Goal: Task Accomplishment & Management: Complete application form

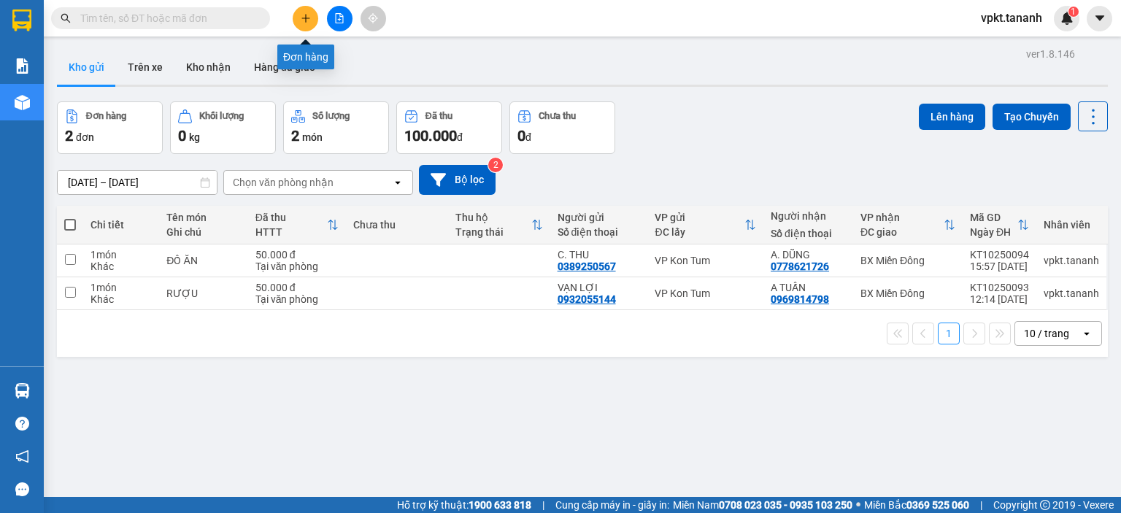
click at [310, 24] on button at bounding box center [306, 19] width 26 height 26
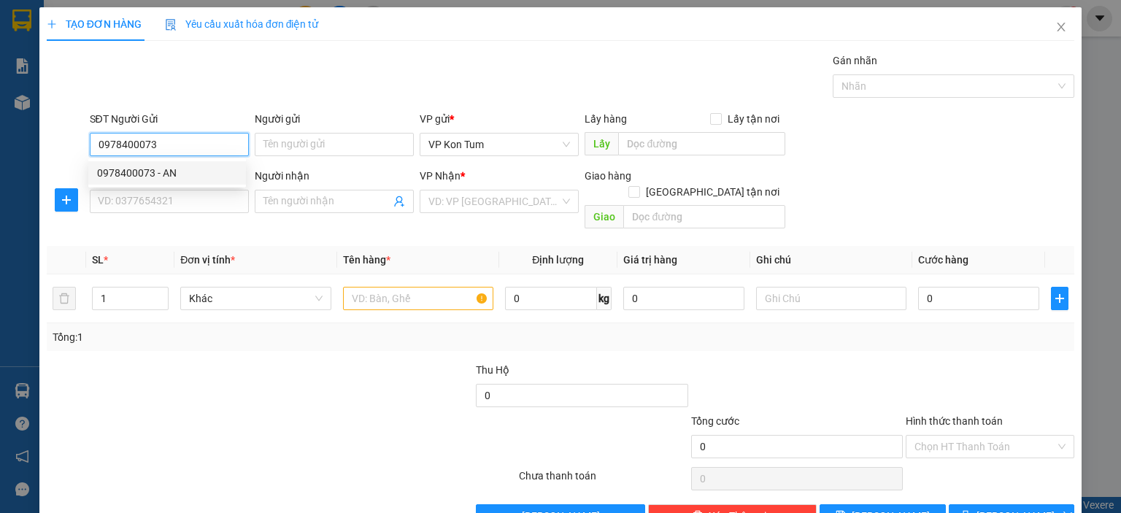
type input "0978400073"
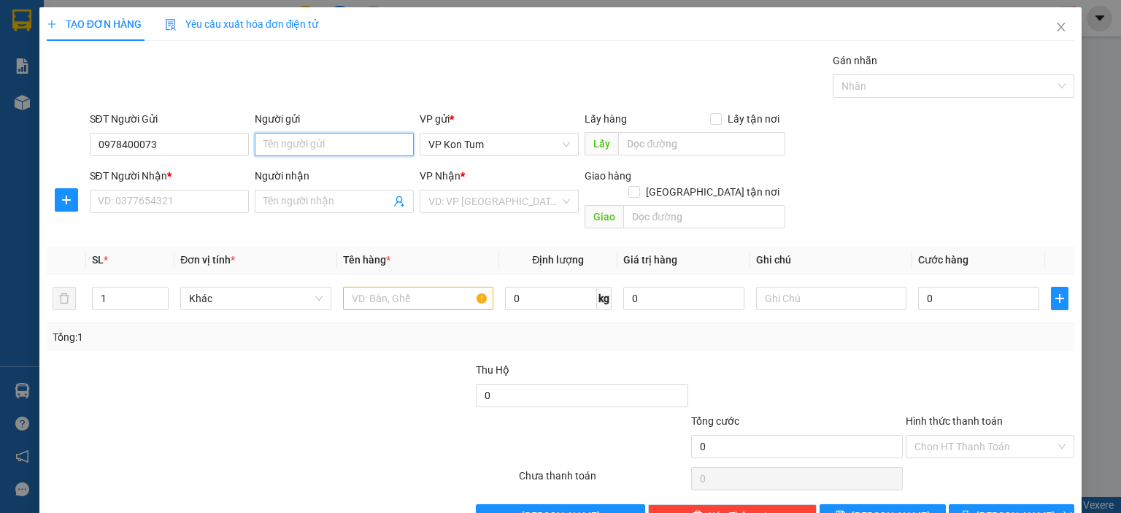
click at [335, 142] on input "Người gửi" at bounding box center [334, 144] width 159 height 23
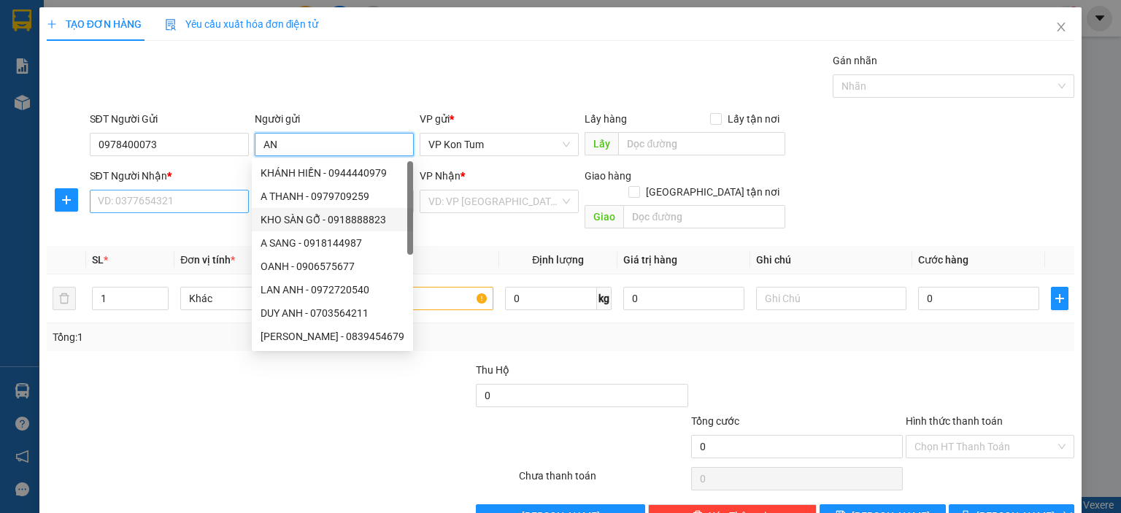
type input "AN"
click at [196, 201] on input "SĐT Người Nhận *" at bounding box center [169, 201] width 159 height 23
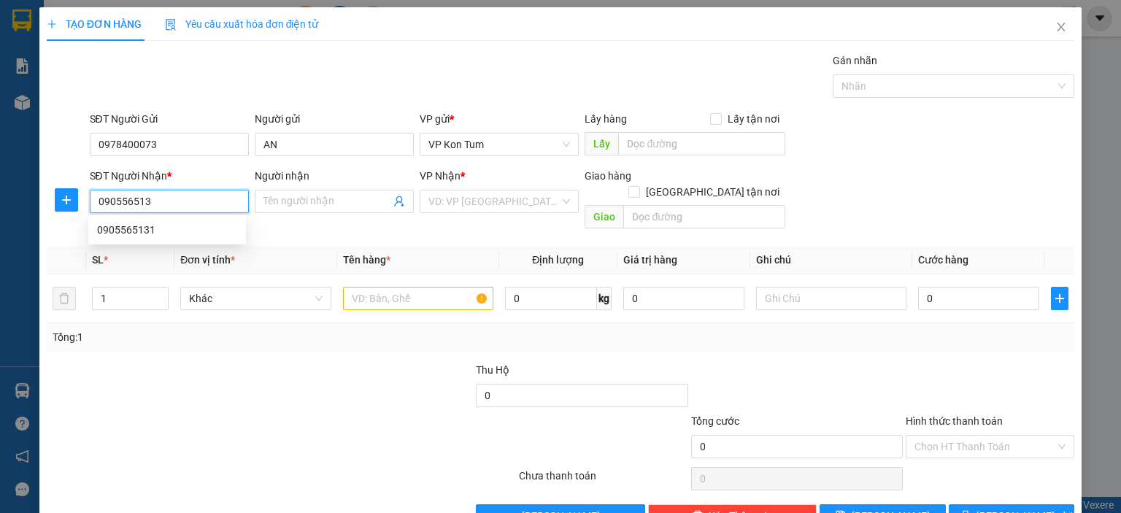
type input "0905565131"
click at [140, 230] on div "0905565131" at bounding box center [167, 230] width 140 height 16
type input "30.000"
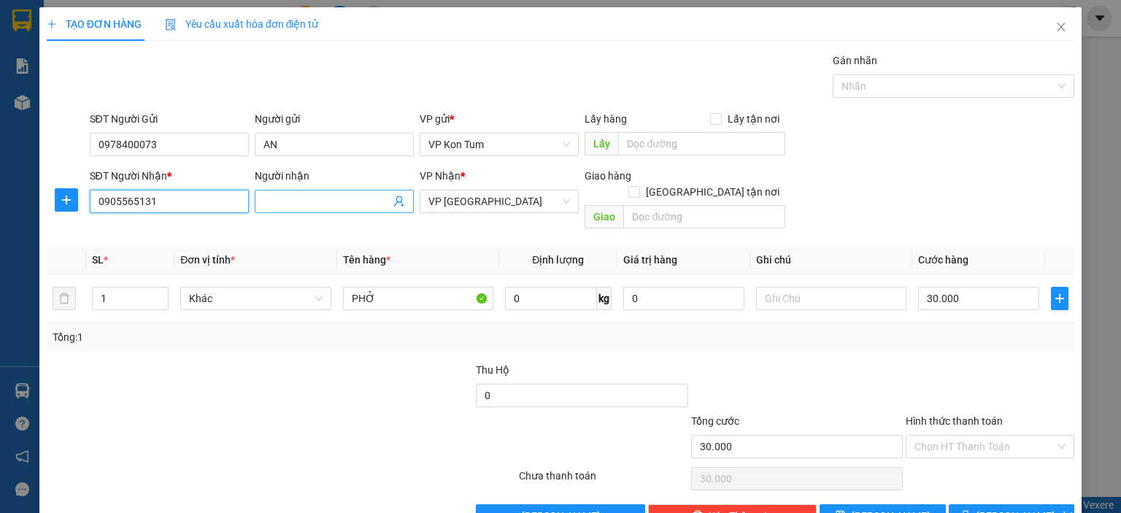
type input "0905565131"
click at [315, 196] on input "Người nhận" at bounding box center [327, 201] width 127 height 16
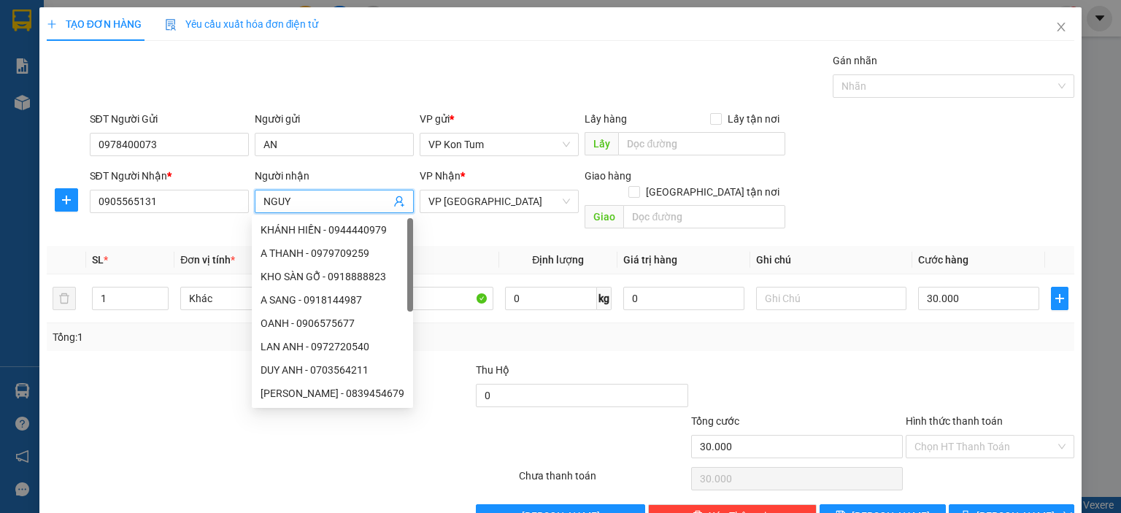
paste input "Ê"
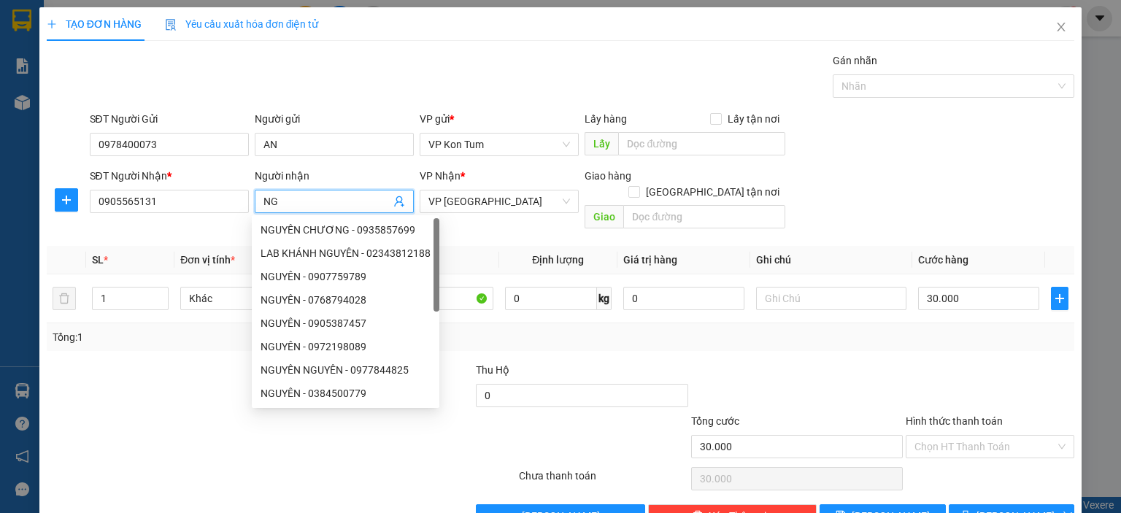
type input "N"
paste input "Ê"
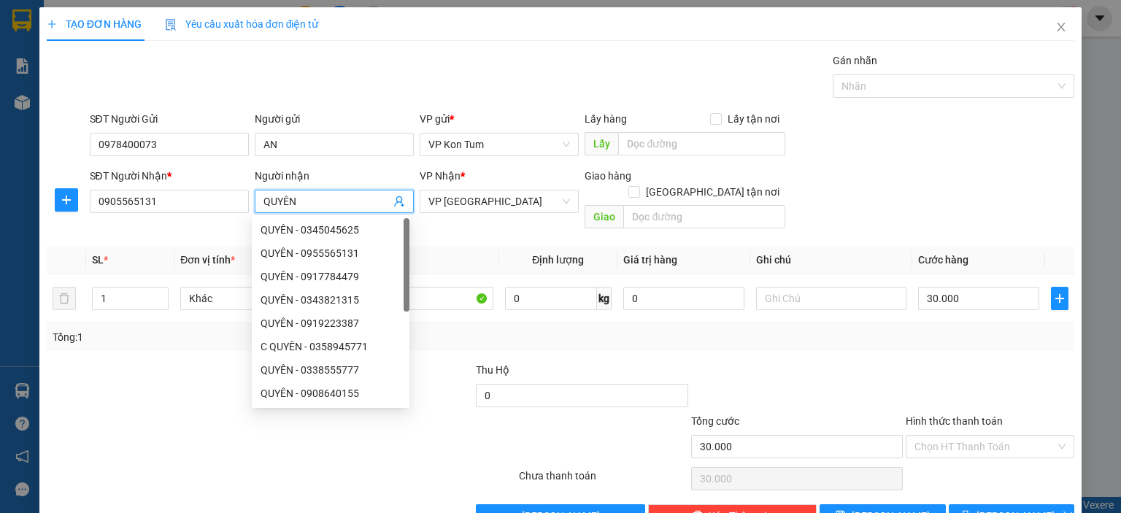
type input "QUYÊN"
click at [875, 201] on div "SĐT Người Nhận * 0905565131 Người nhận QUYÊN VP Nhận * VP [GEOGRAPHIC_DATA] Gia…" at bounding box center [583, 201] width 992 height 67
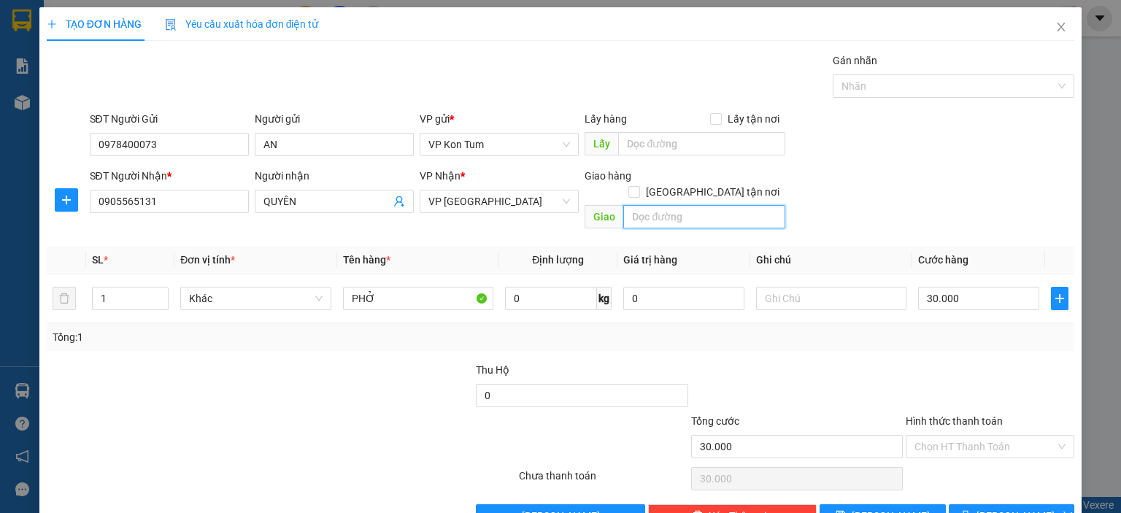
click at [692, 207] on input "text" at bounding box center [705, 216] width 162 height 23
click at [973, 436] on input "Hình thức thanh toán" at bounding box center [985, 447] width 141 height 22
type input "4"
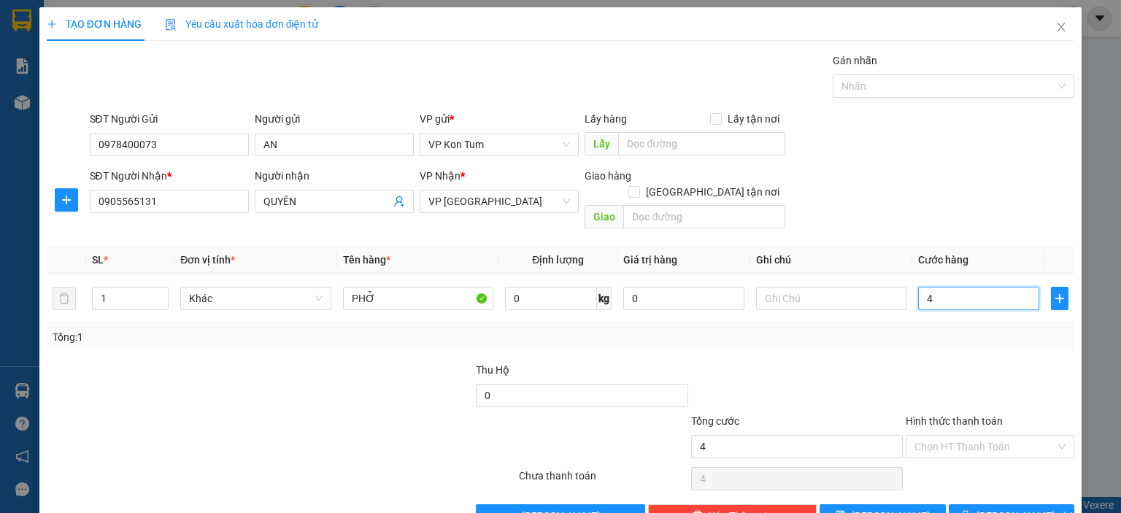
type input "40"
type input "400"
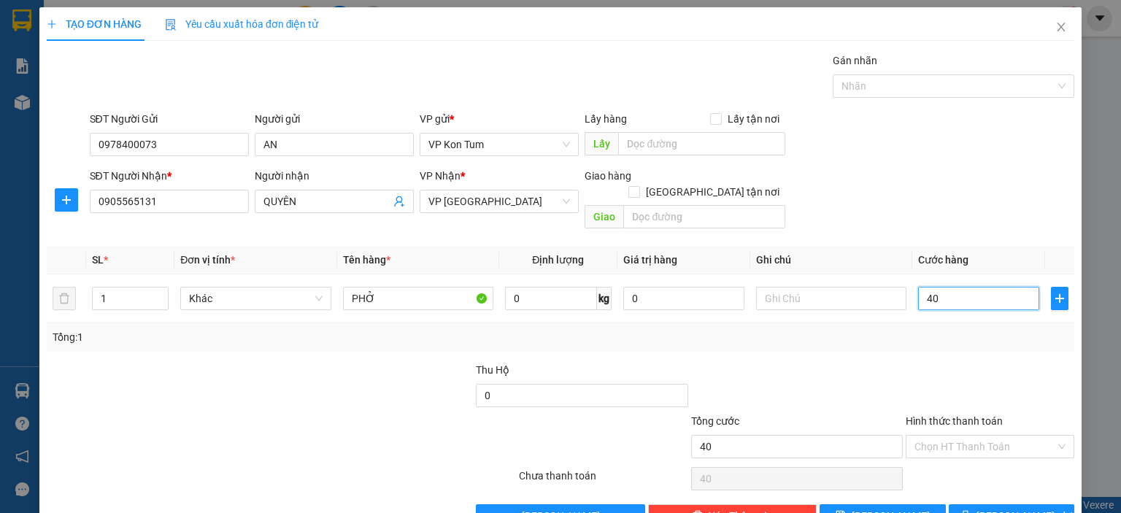
type input "400"
type input "4.000"
type input "40.000"
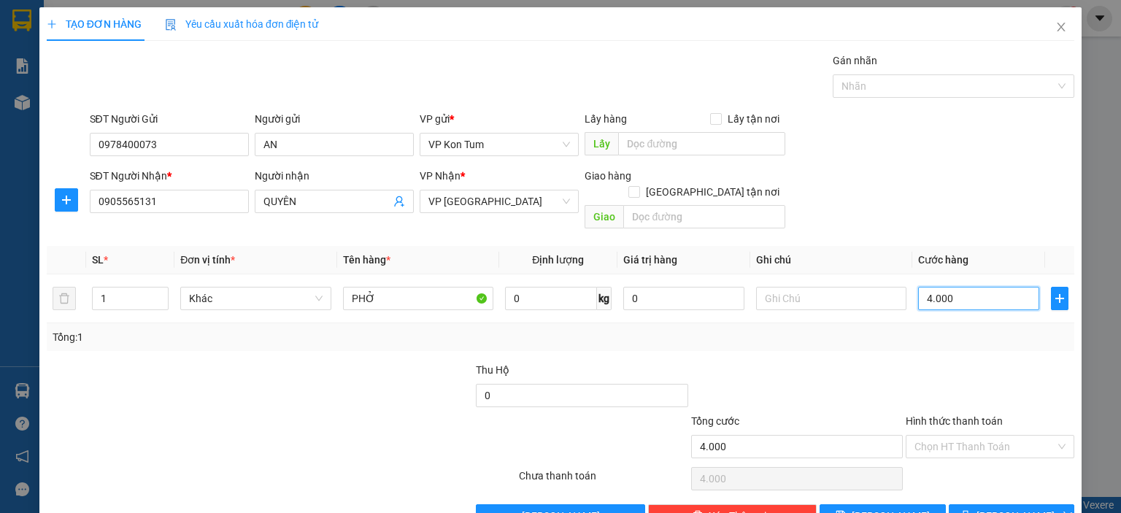
type input "40.000"
drag, startPoint x: 938, startPoint y: 350, endPoint x: 987, endPoint y: 402, distance: 71.3
click at [943, 362] on div at bounding box center [991, 387] width 172 height 51
drag, startPoint x: 983, startPoint y: 414, endPoint x: 981, endPoint y: 421, distance: 7.6
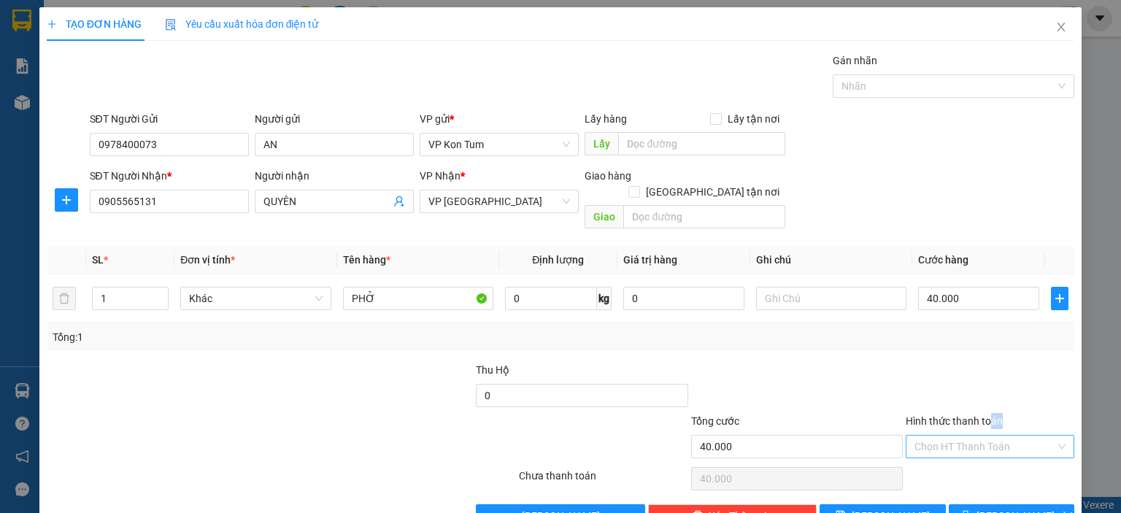
click at [981, 421] on div "Hình thức thanh toán Chọn HT Thanh Toán" at bounding box center [990, 438] width 169 height 51
click at [975, 436] on input "Hình thức thanh toán" at bounding box center [985, 447] width 141 height 22
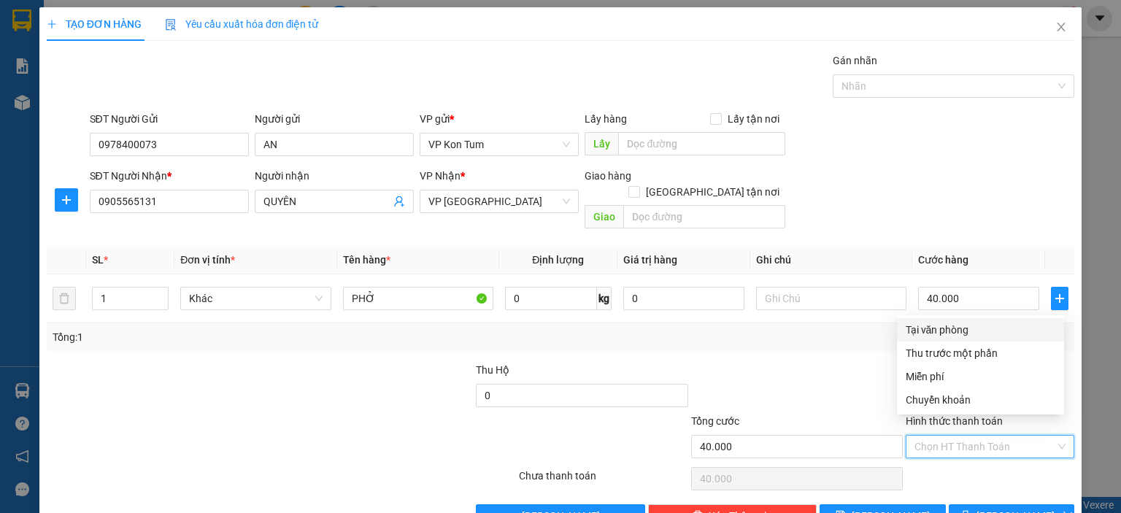
click at [961, 331] on div "Tại văn phòng" at bounding box center [981, 330] width 150 height 16
type input "0"
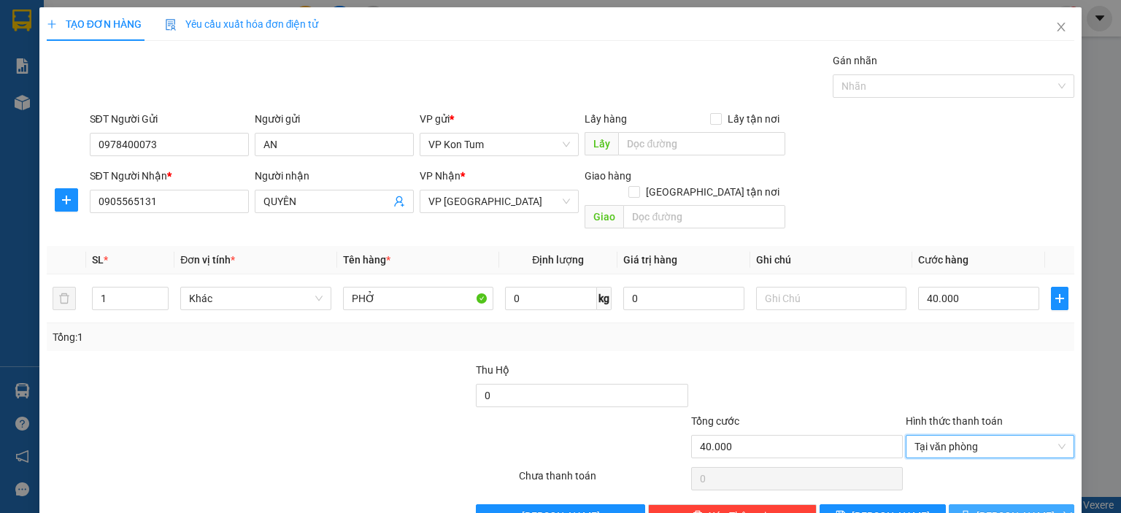
click at [1004, 508] on span "[PERSON_NAME] và In" at bounding box center [1028, 516] width 102 height 16
